Goal: Task Accomplishment & Management: Complete application form

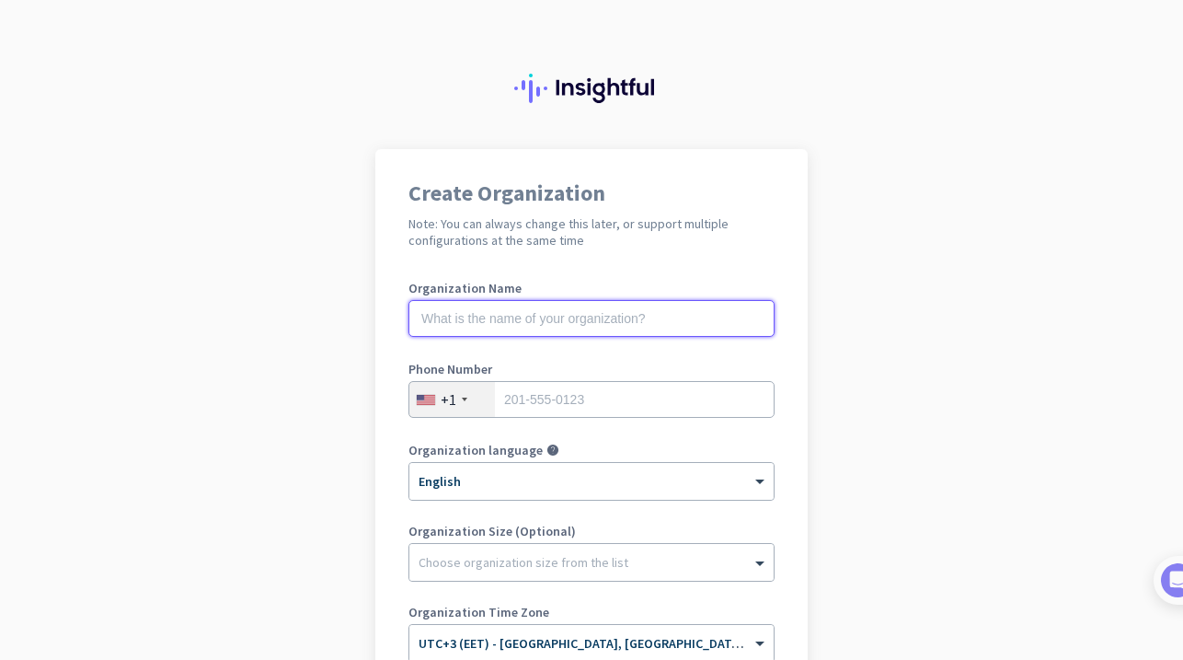
click at [587, 327] on input "text" at bounding box center [591, 318] width 366 height 37
type input "M"
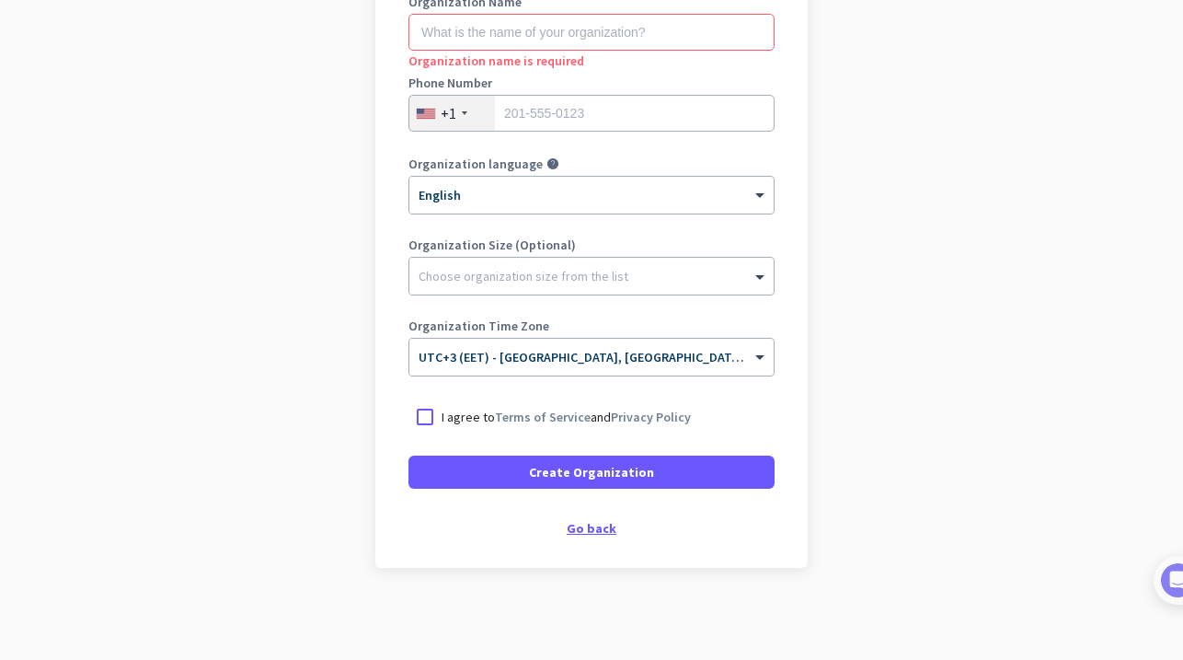
click at [580, 524] on div "Go back" at bounding box center [591, 528] width 366 height 13
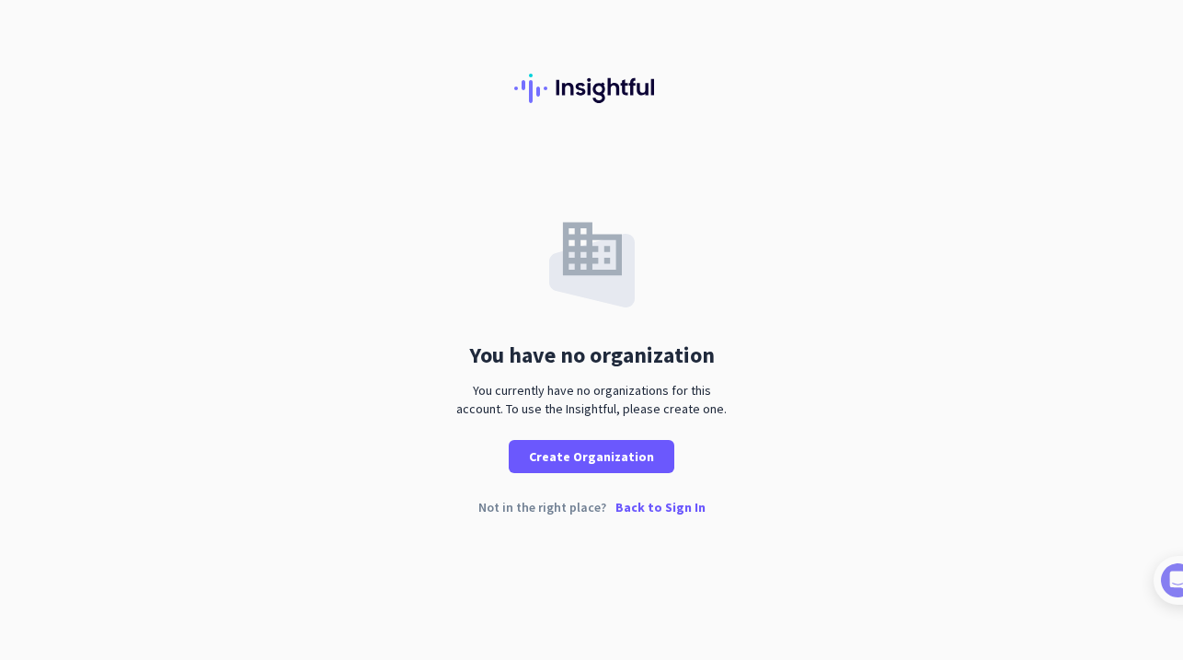
click at [652, 501] on p "Back to Sign In" at bounding box center [660, 506] width 90 height 13
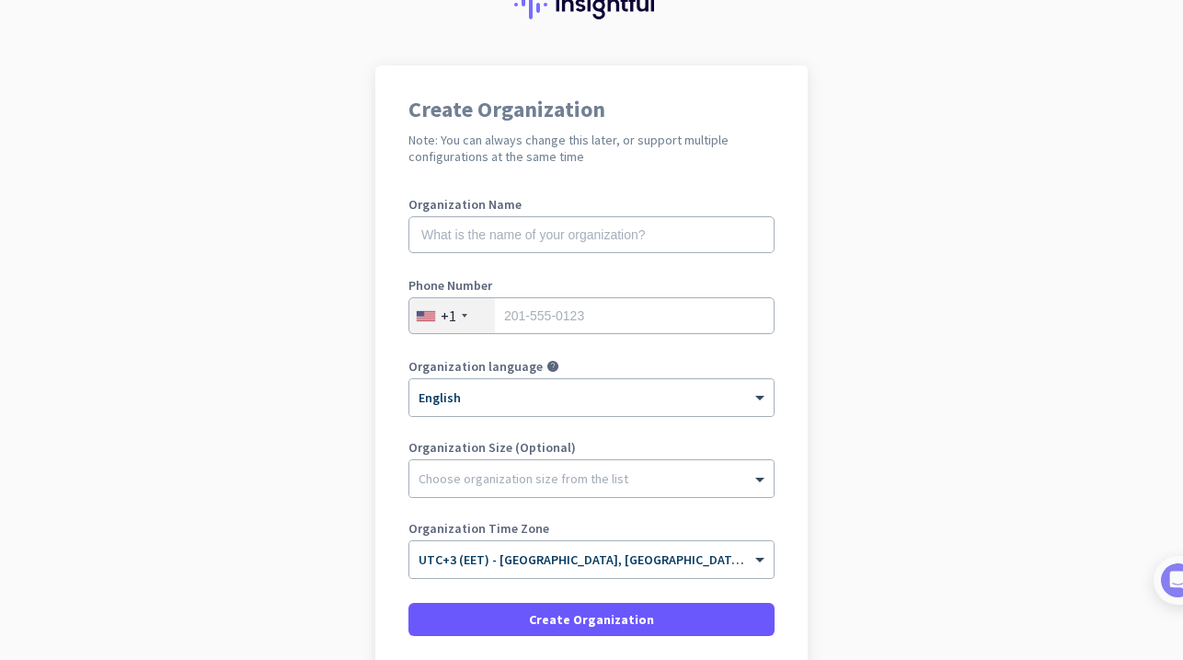
scroll to position [105, 0]
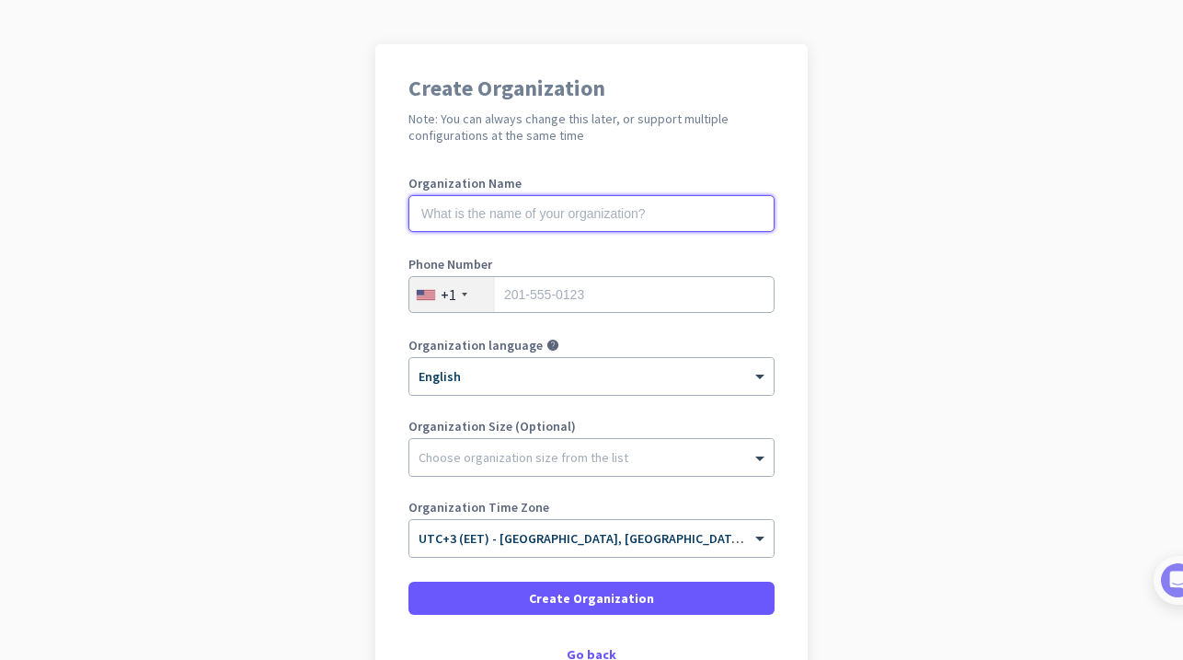
click at [640, 212] on input "text" at bounding box center [591, 213] width 366 height 37
type input "Mercor"
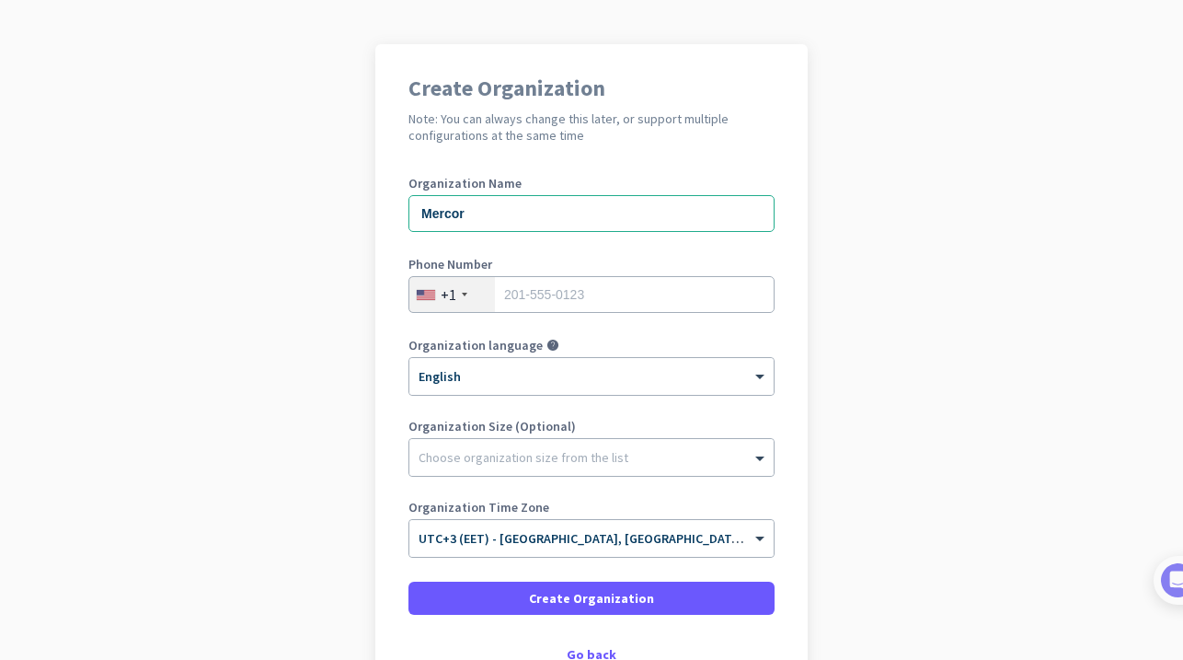
click at [466, 297] on div "+1" at bounding box center [452, 294] width 86 height 35
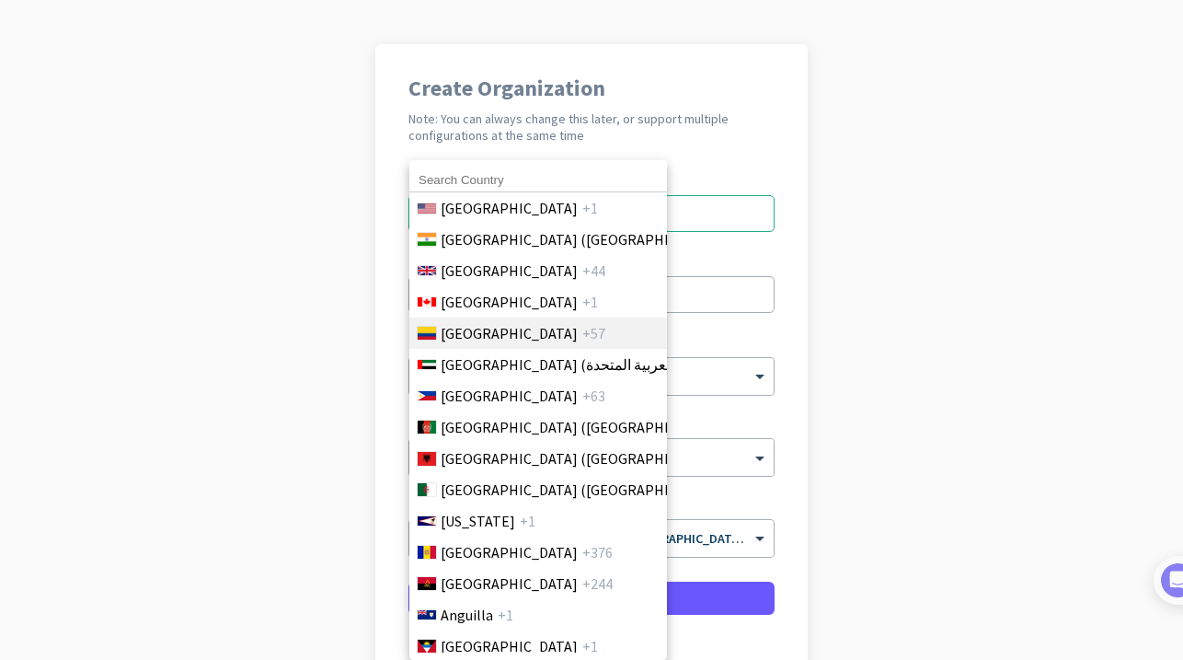
click at [467, 293] on span "Canada" at bounding box center [509, 302] width 137 height 22
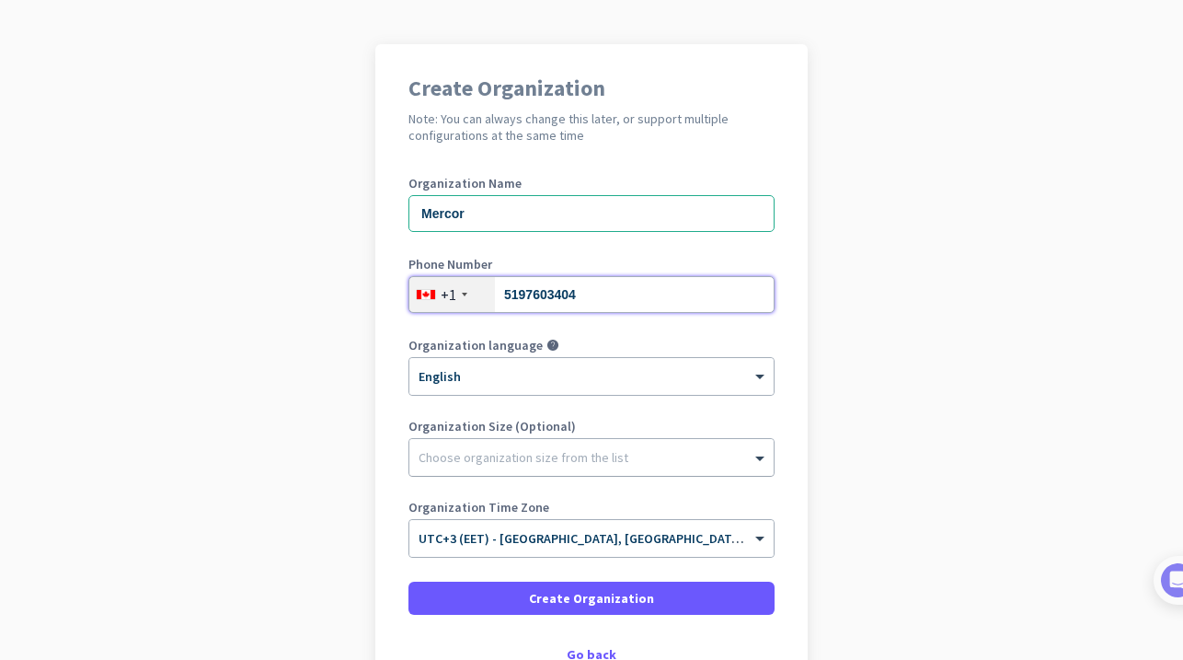
type input "5197603404"
click at [548, 455] on div at bounding box center [591, 452] width 364 height 18
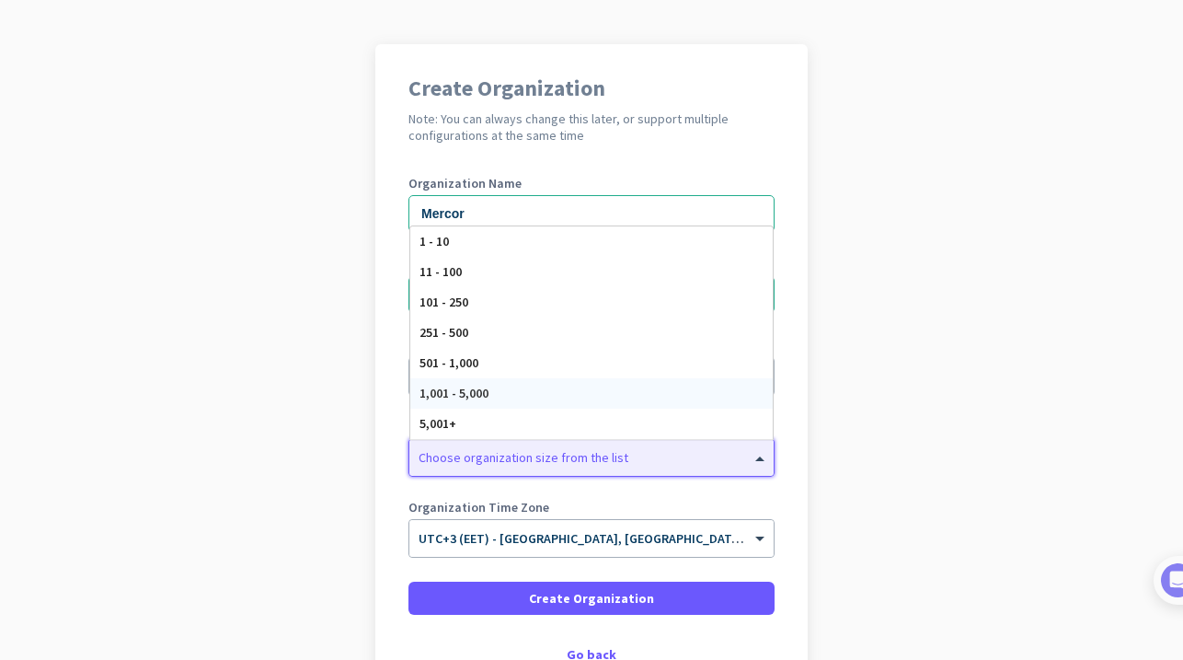
click at [830, 373] on app-onboarding-organization "Create Organization Note: You can always change this later, or support multiple…" at bounding box center [591, 414] width 1183 height 741
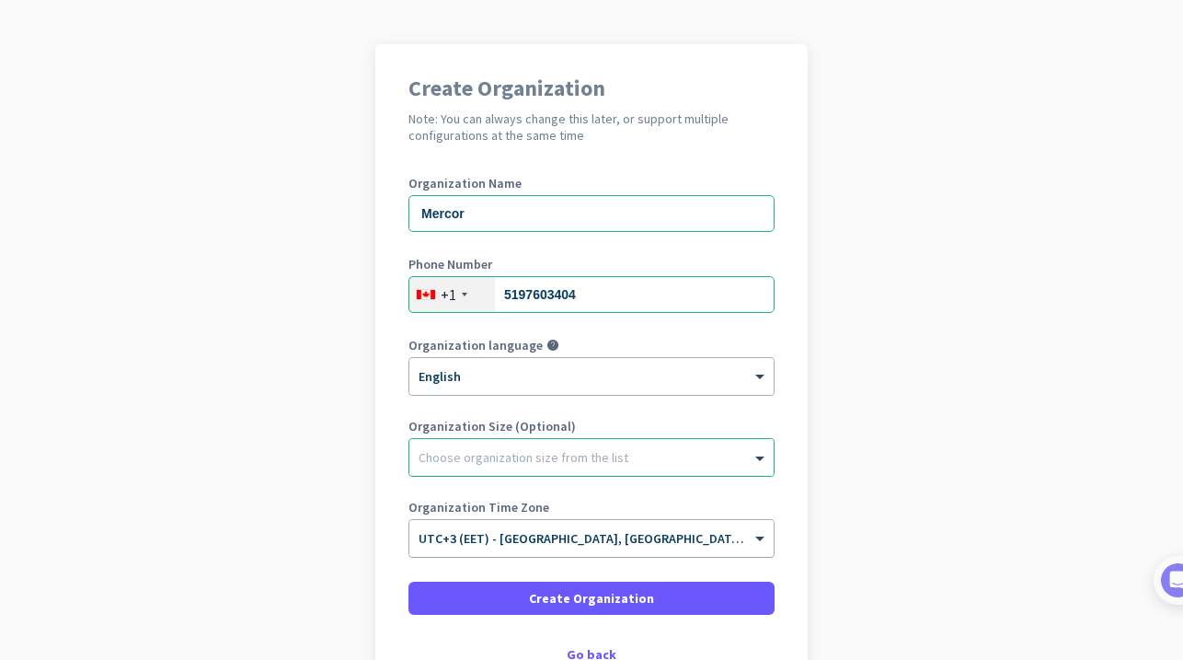
click at [688, 534] on input "text" at bounding box center [573, 532] width 309 height 14
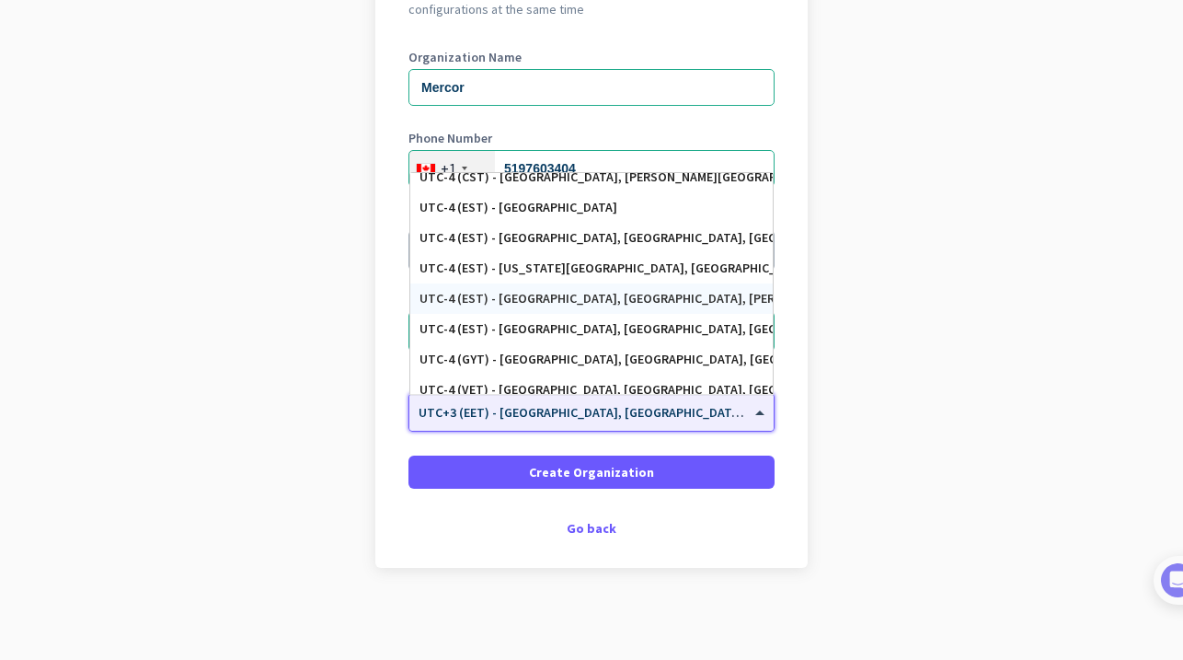
scroll to position [2057, 0]
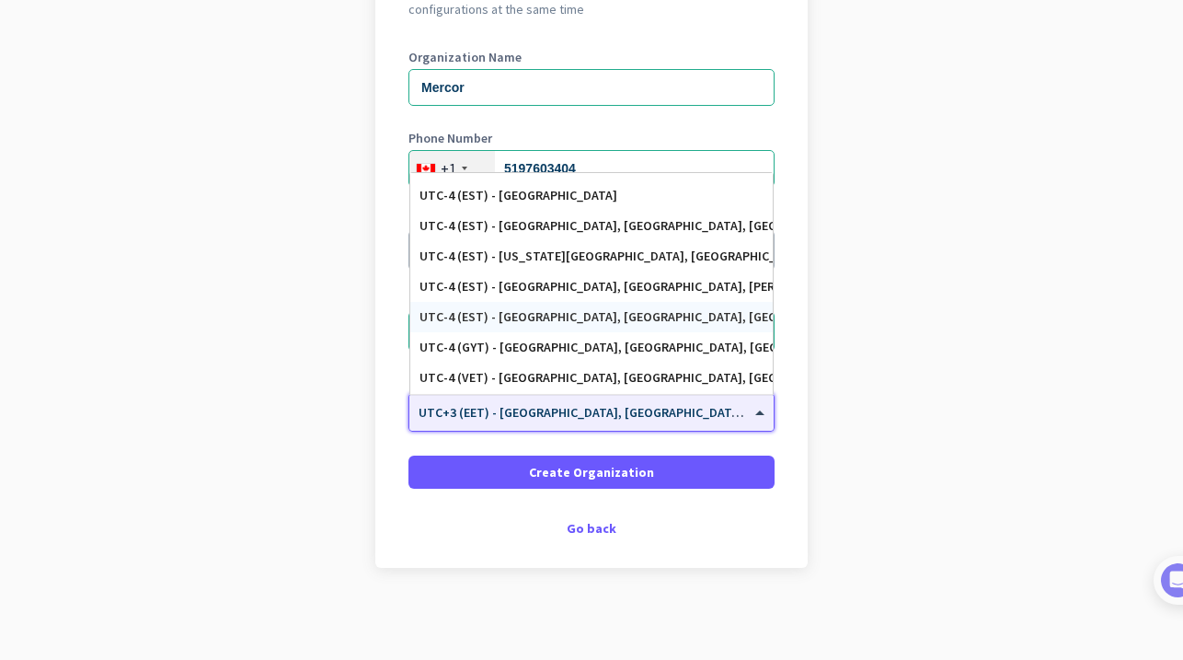
click at [623, 315] on div "UTC-4 (EST) - Toronto, Montréal, Ottawa, Mississauga" at bounding box center [591, 317] width 344 height 16
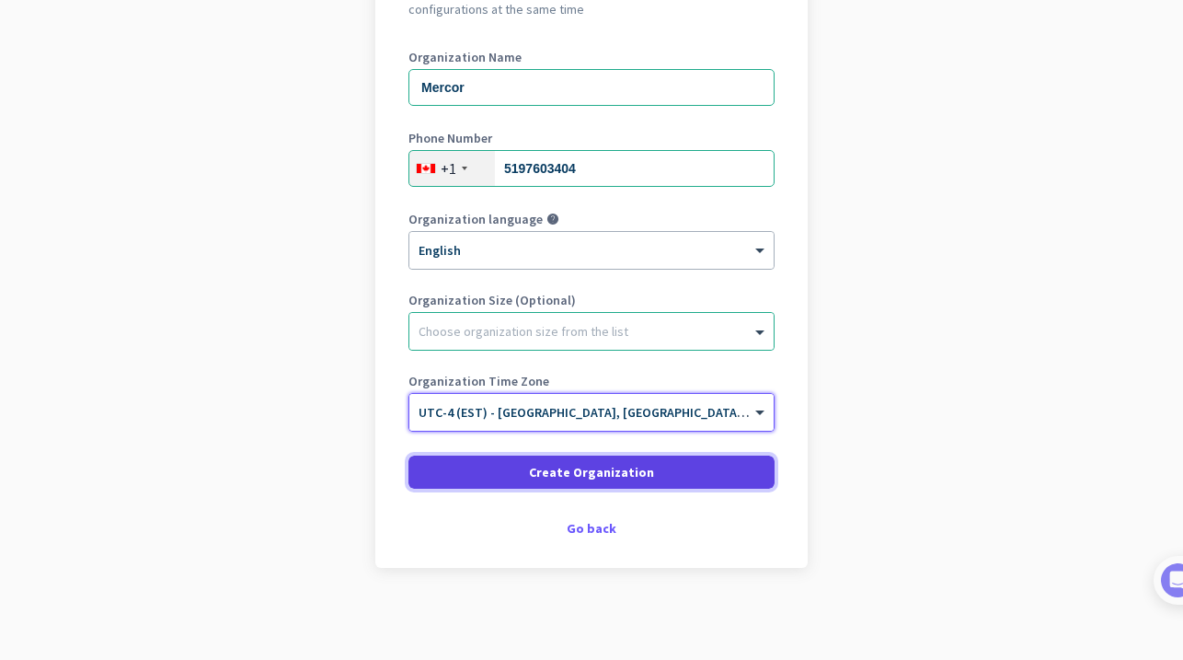
click at [656, 469] on span at bounding box center [591, 472] width 366 height 44
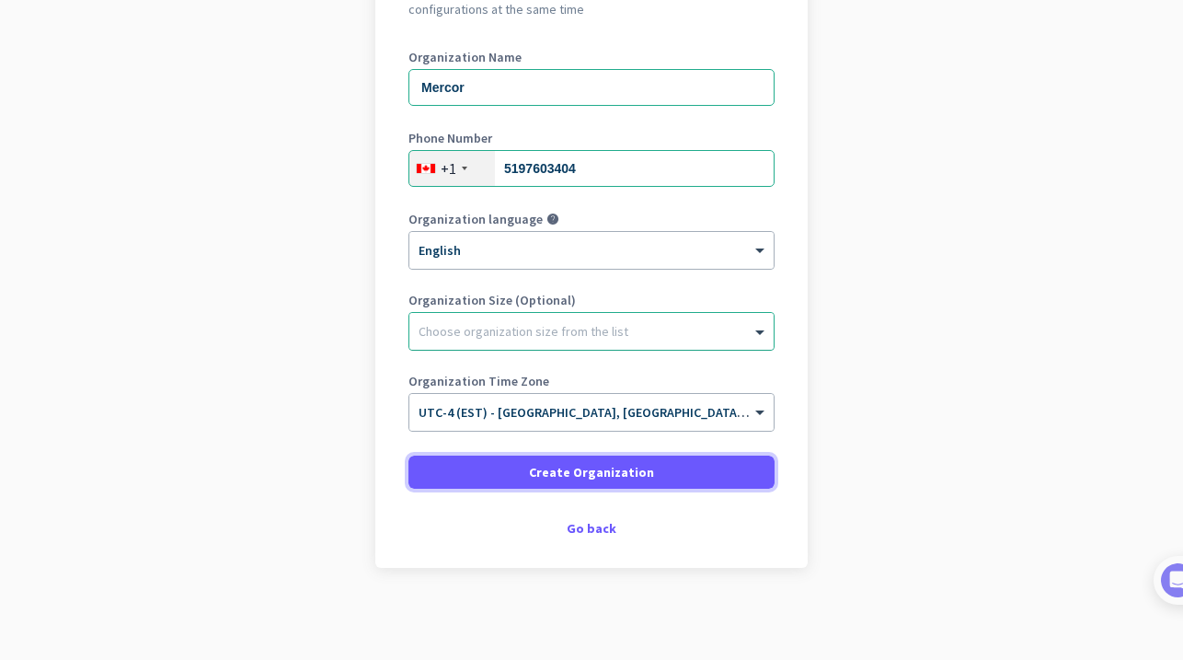
scroll to position [0, 0]
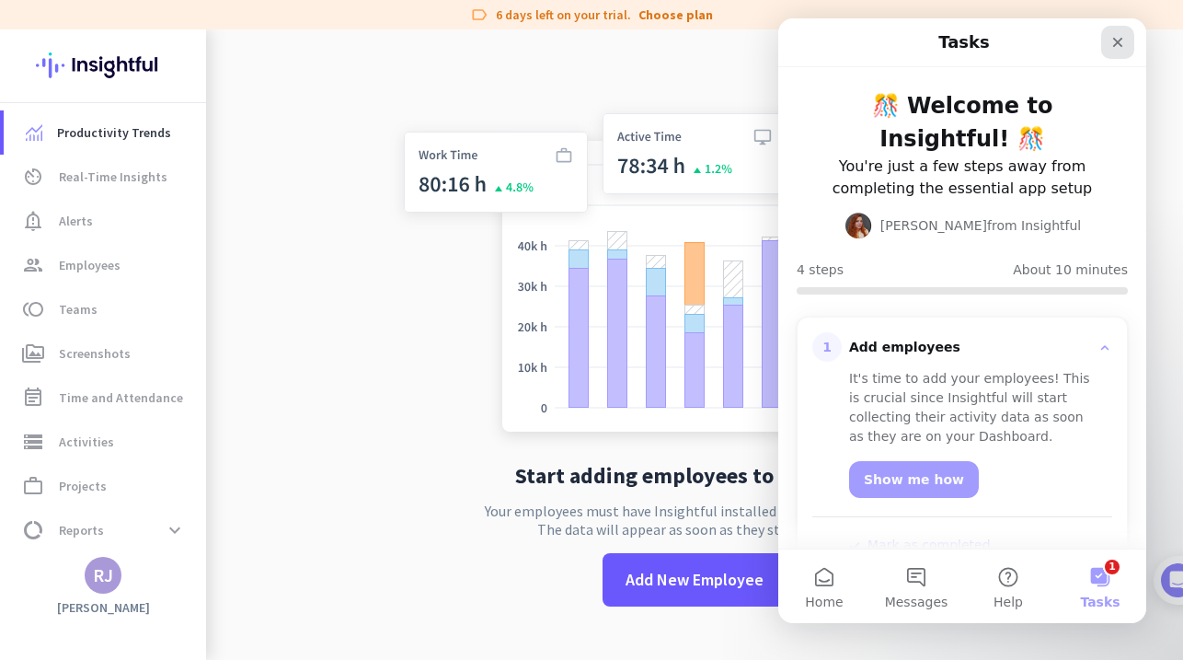
click at [1120, 37] on icon "Close" at bounding box center [1117, 42] width 15 height 15
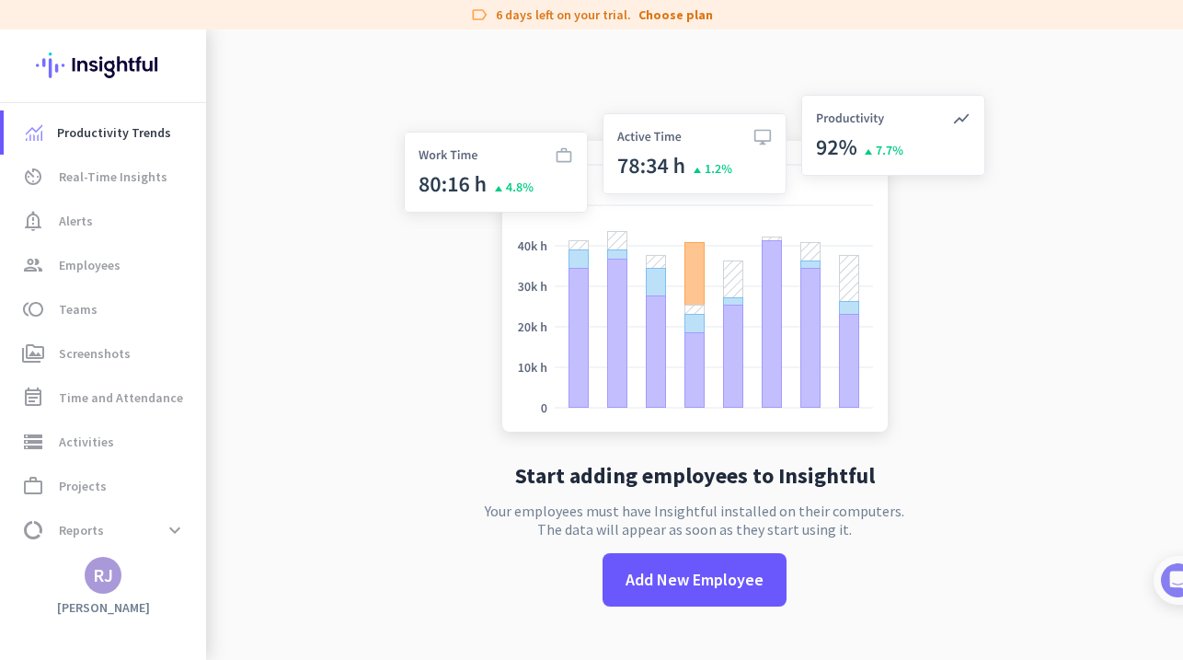
scroll to position [29, 0]
